Goal: Information Seeking & Learning: Check status

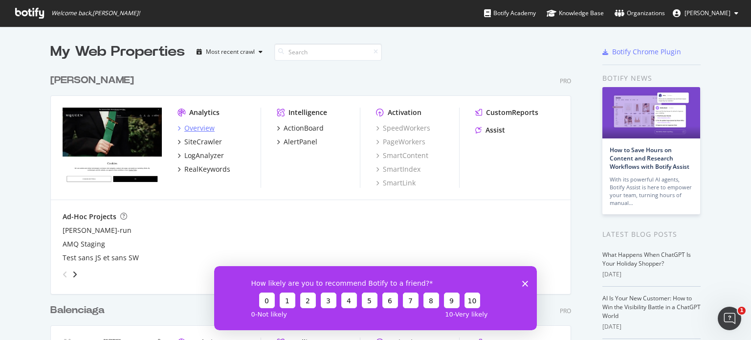
click at [191, 131] on div "Overview" at bounding box center [199, 128] width 30 height 10
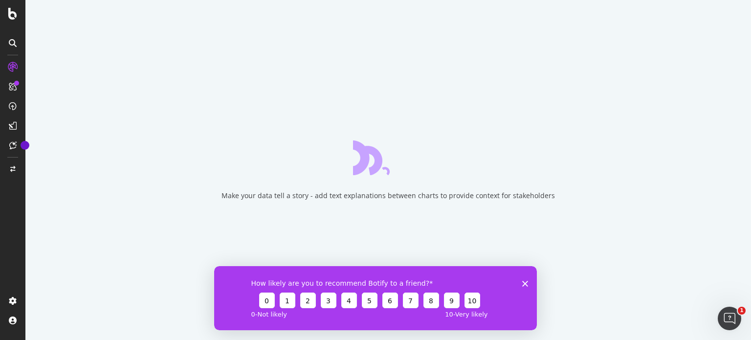
click at [526, 286] on div "How likely are you to recommend Botify to a friend? 0 1 2 3 4 5 6 7 8 9 10 0 - …" at bounding box center [375, 298] width 323 height 64
click at [526, 281] on icon "Close survey" at bounding box center [525, 283] width 6 height 6
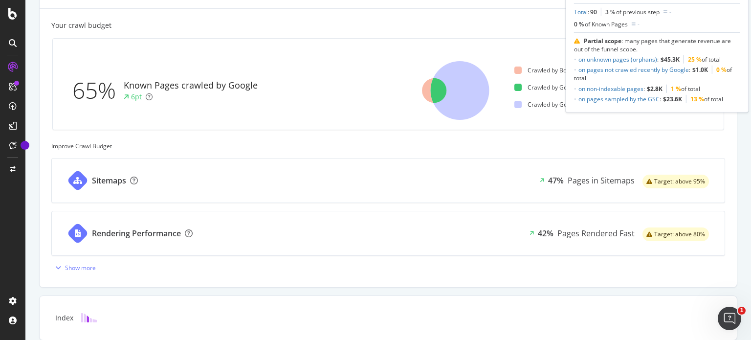
scroll to position [418, 0]
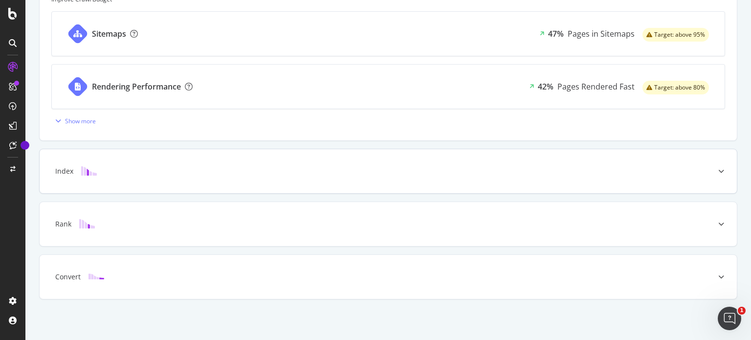
click at [596, 178] on div "Index" at bounding box center [389, 171] width 698 height 44
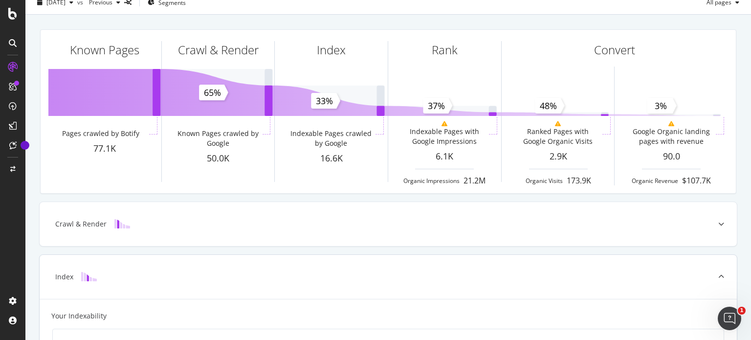
scroll to position [0, 0]
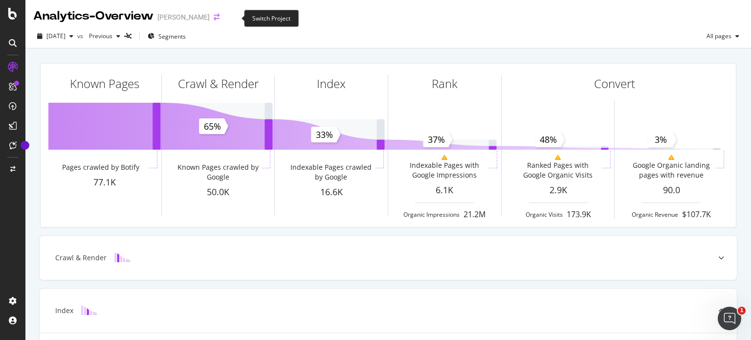
click at [220, 18] on icon "arrow-right-arrow-left" at bounding box center [217, 17] width 6 height 7
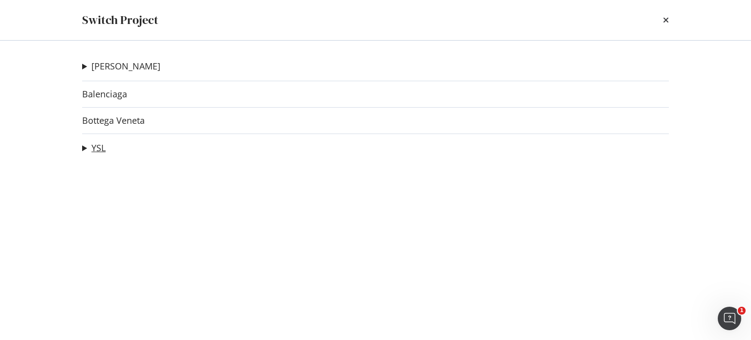
click at [92, 148] on link "YSL" at bounding box center [98, 148] width 14 height 10
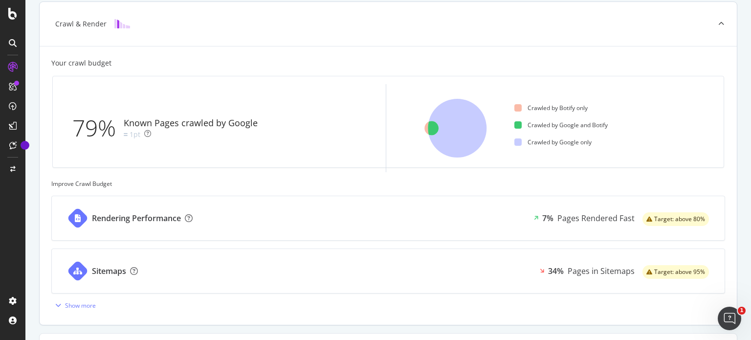
scroll to position [234, 0]
click at [509, 222] on div "Rendering Performance 7% Pages Rendered Fast Target: above 80%" at bounding box center [388, 218] width 673 height 44
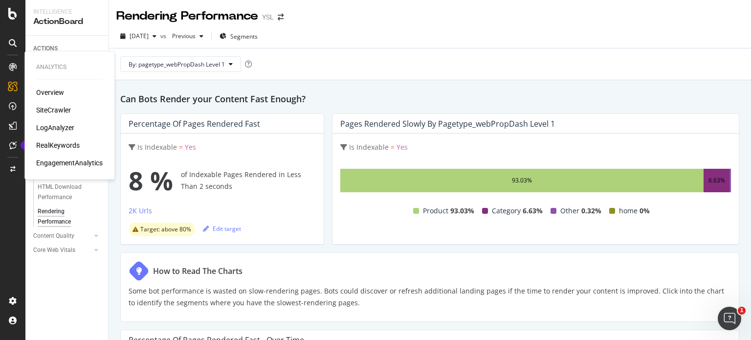
click at [55, 145] on div "RealKeywords" at bounding box center [58, 145] width 44 height 10
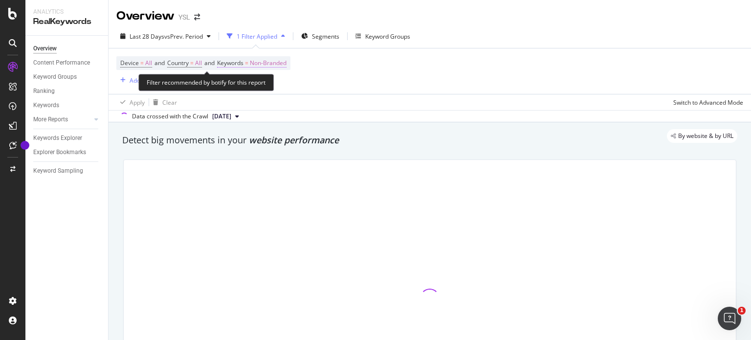
click at [269, 63] on span "Non-Branded" at bounding box center [268, 63] width 37 height 14
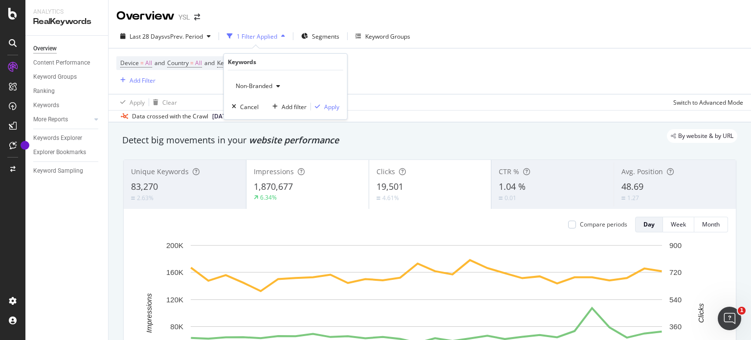
click at [262, 87] on span "Non-Branded" at bounding box center [252, 86] width 41 height 8
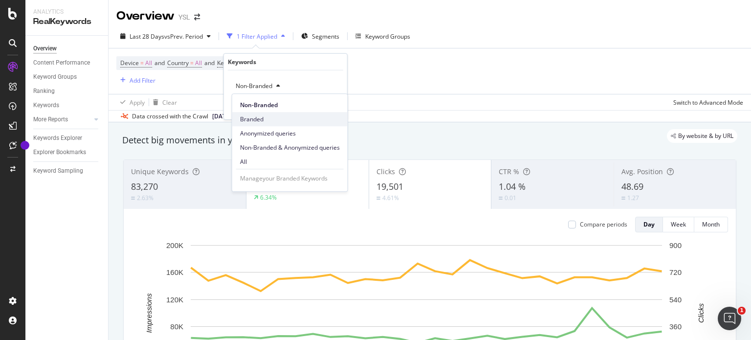
click at [258, 113] on div "Branded" at bounding box center [289, 119] width 115 height 14
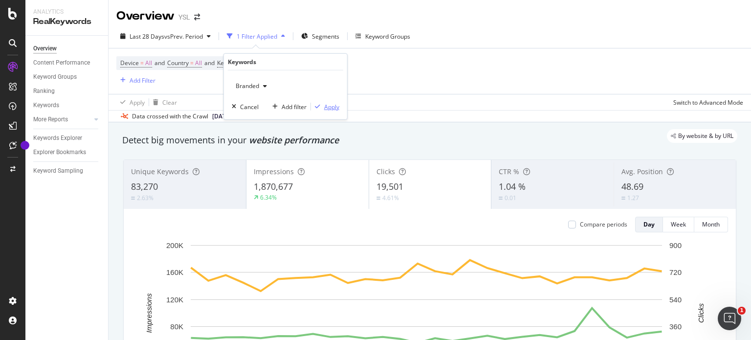
click at [335, 106] on div "Apply" at bounding box center [331, 106] width 15 height 8
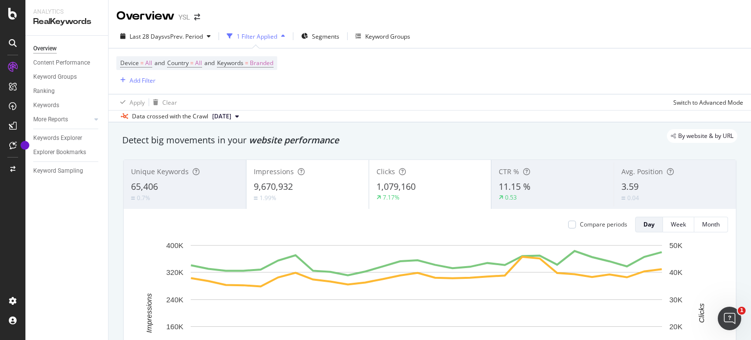
click at [622, 189] on span "3.59" at bounding box center [630, 187] width 17 height 12
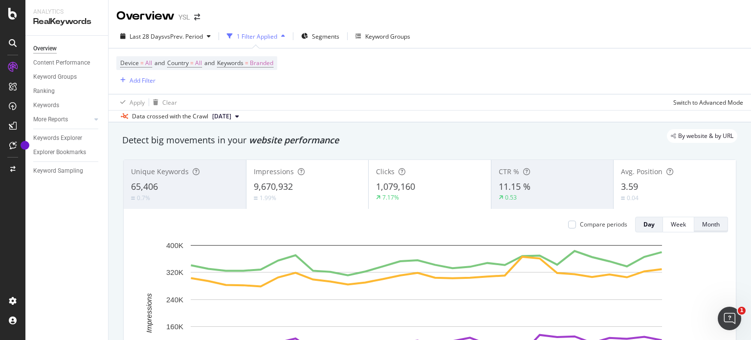
click at [717, 227] on button "Month" at bounding box center [712, 225] width 34 height 16
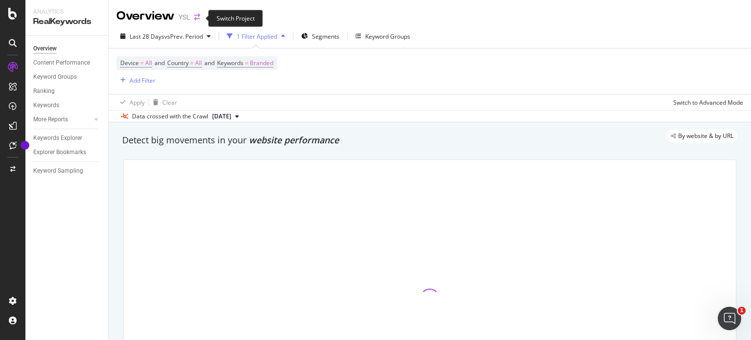
click at [200, 18] on icon "arrow-right-arrow-left" at bounding box center [197, 17] width 6 height 7
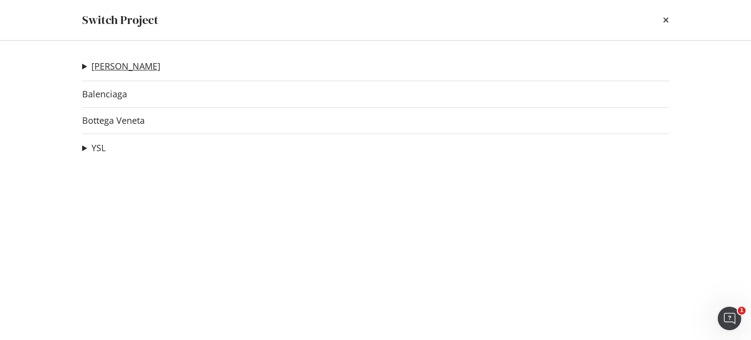
click at [131, 68] on link "[PERSON_NAME]" at bounding box center [125, 66] width 69 height 10
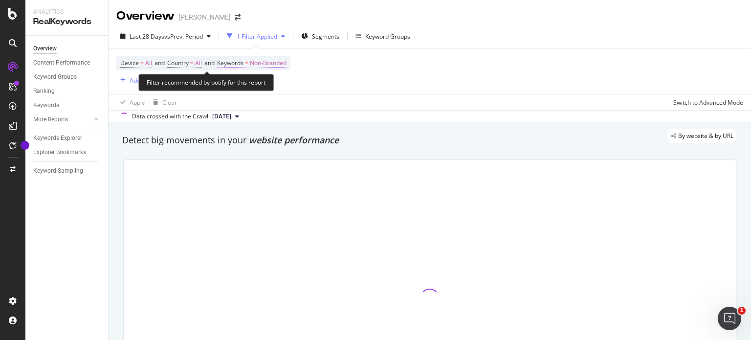
click at [279, 65] on span "Non-Branded" at bounding box center [268, 63] width 37 height 14
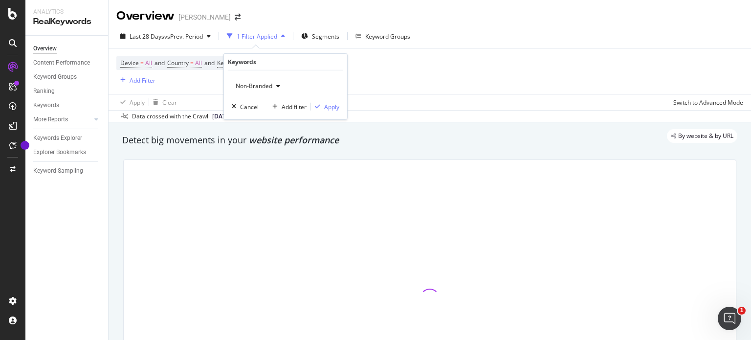
click at [252, 90] on div "Non-Branded" at bounding box center [258, 86] width 52 height 15
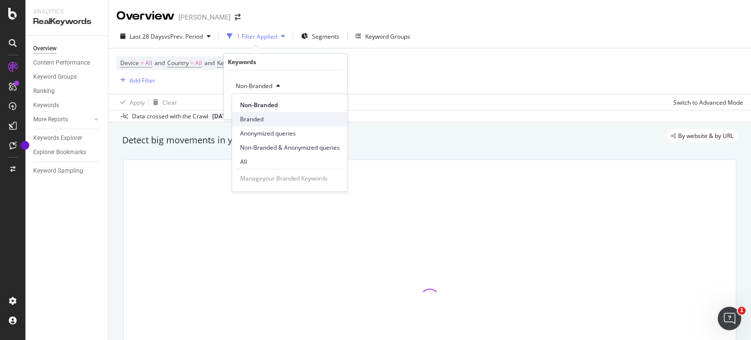
click at [245, 117] on span "Branded" at bounding box center [290, 119] width 100 height 9
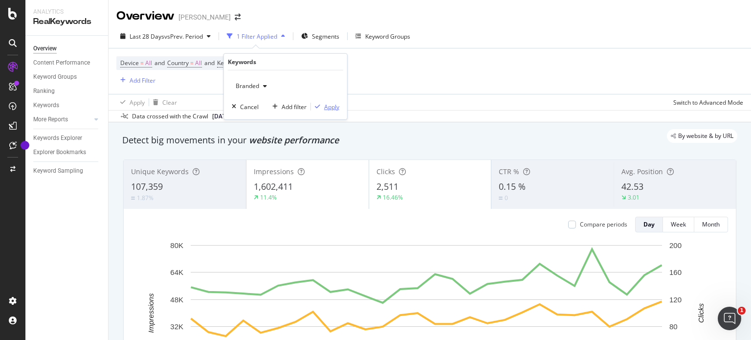
click at [327, 108] on div "Apply" at bounding box center [331, 106] width 15 height 8
